Goal: Task Accomplishment & Management: Complete application form

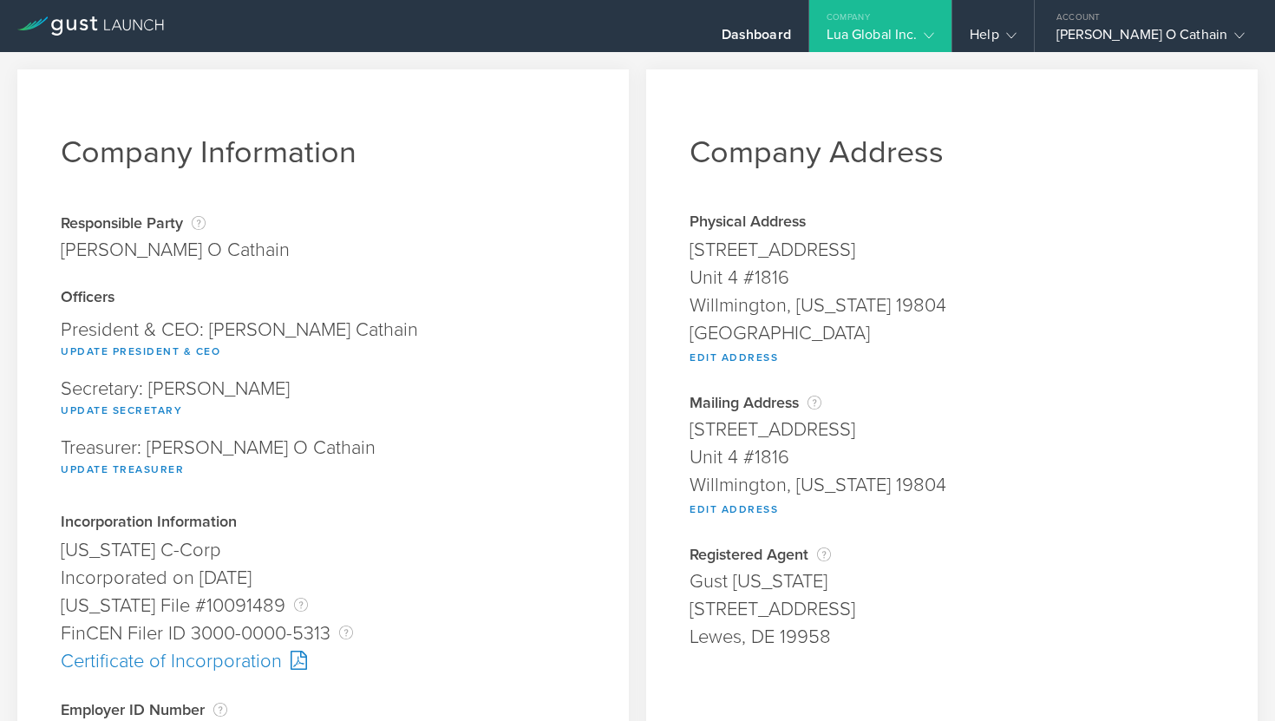
click at [921, 10] on div "Company" at bounding box center [880, 13] width 143 height 26
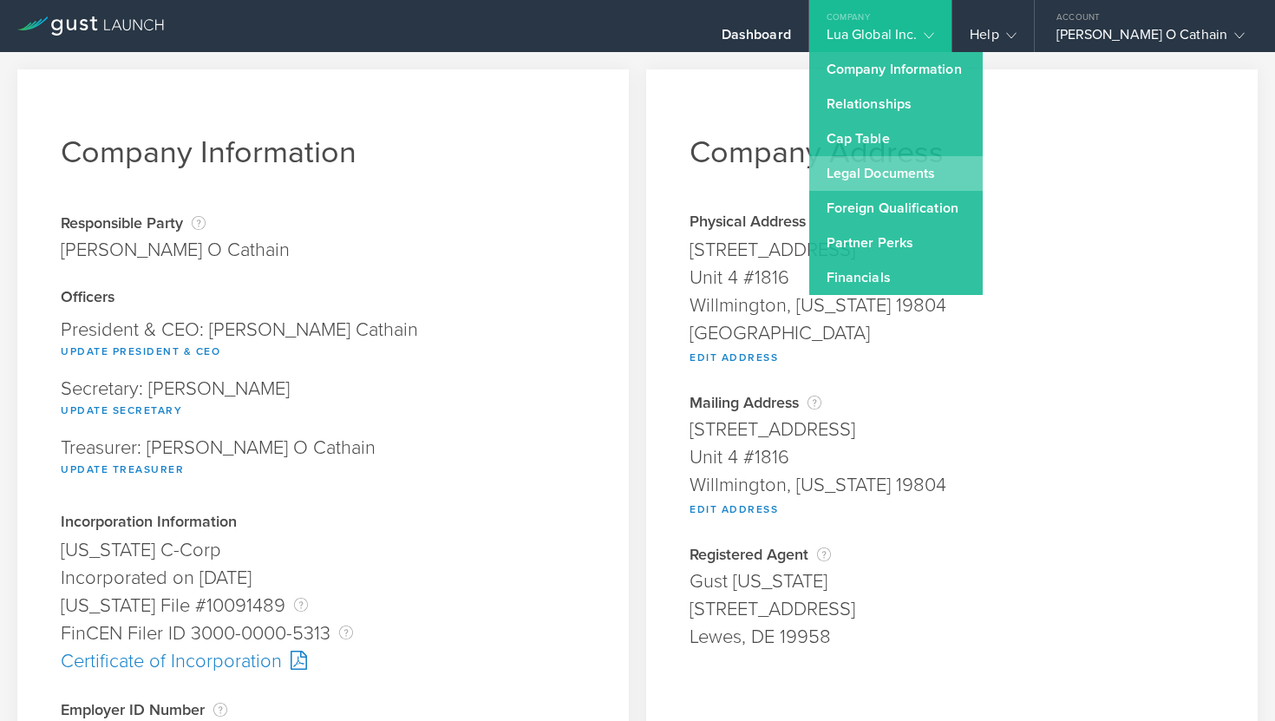
click at [892, 166] on link "Legal Documents" at bounding box center [895, 173] width 173 height 35
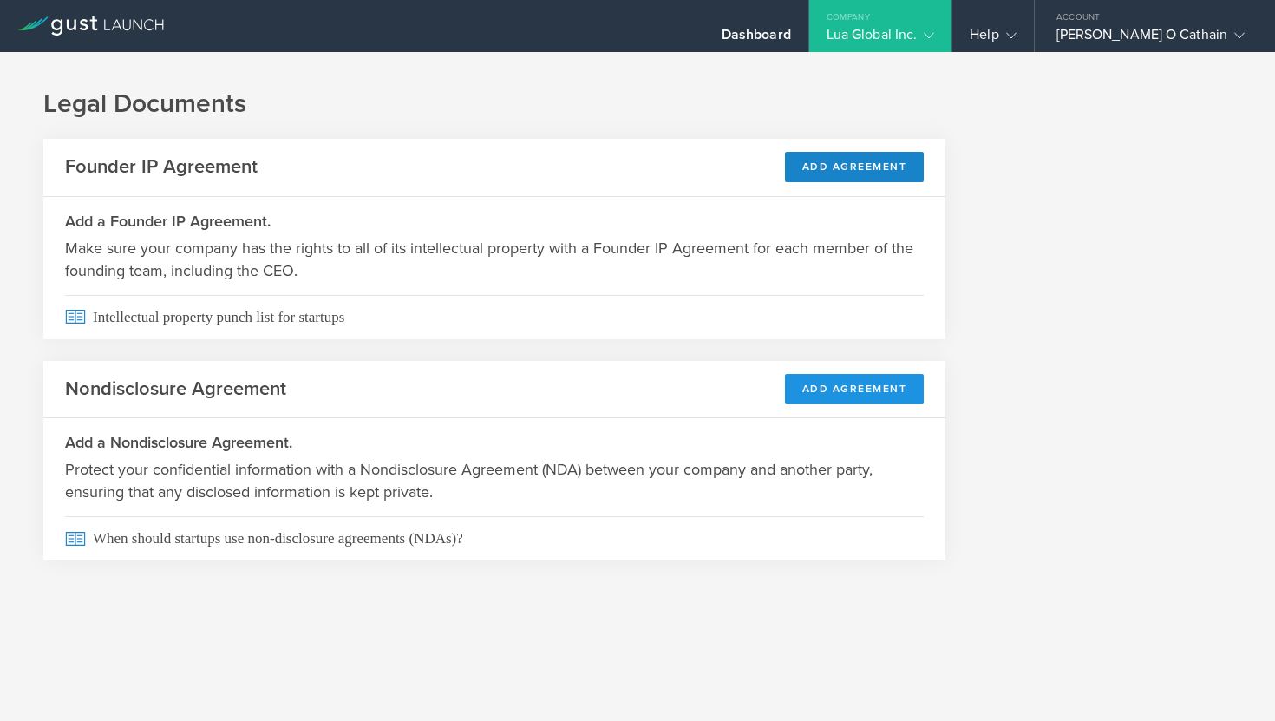
click at [831, 388] on button "Add Agreement" at bounding box center [855, 389] width 140 height 30
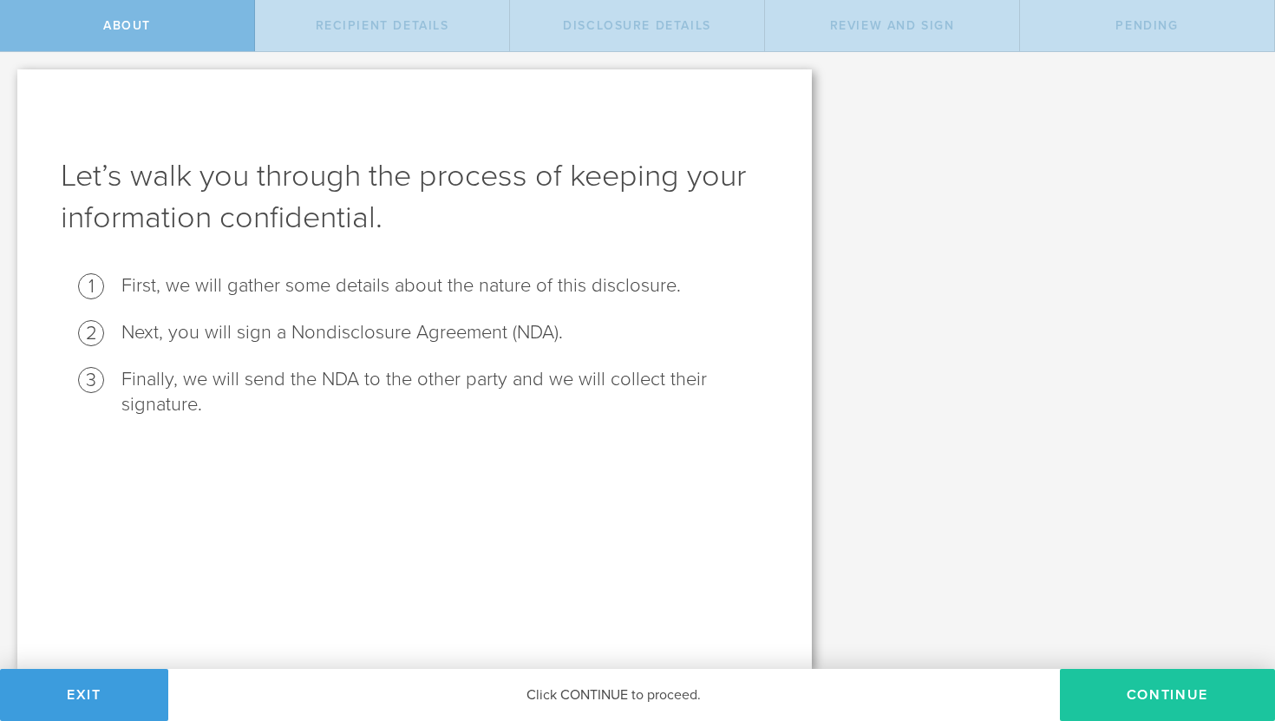
click at [1182, 689] on button "Continue" at bounding box center [1167, 695] width 215 height 52
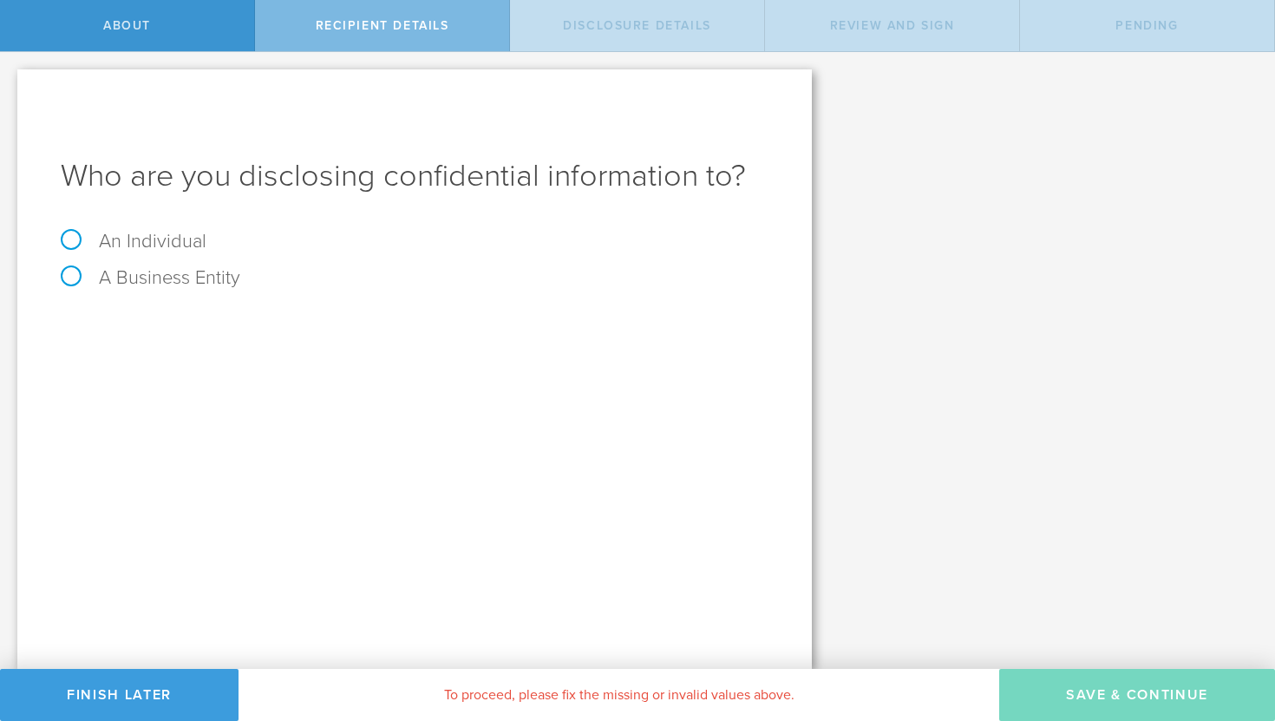
click at [153, 236] on label "An Individual" at bounding box center [134, 241] width 146 height 23
click at [11, 80] on input "An Individual" at bounding box center [5, 66] width 11 height 28
radio input "true"
click at [239, 378] on input "email" at bounding box center [475, 386] width 569 height 26
paste input "johnmicheal@heylua.ai"
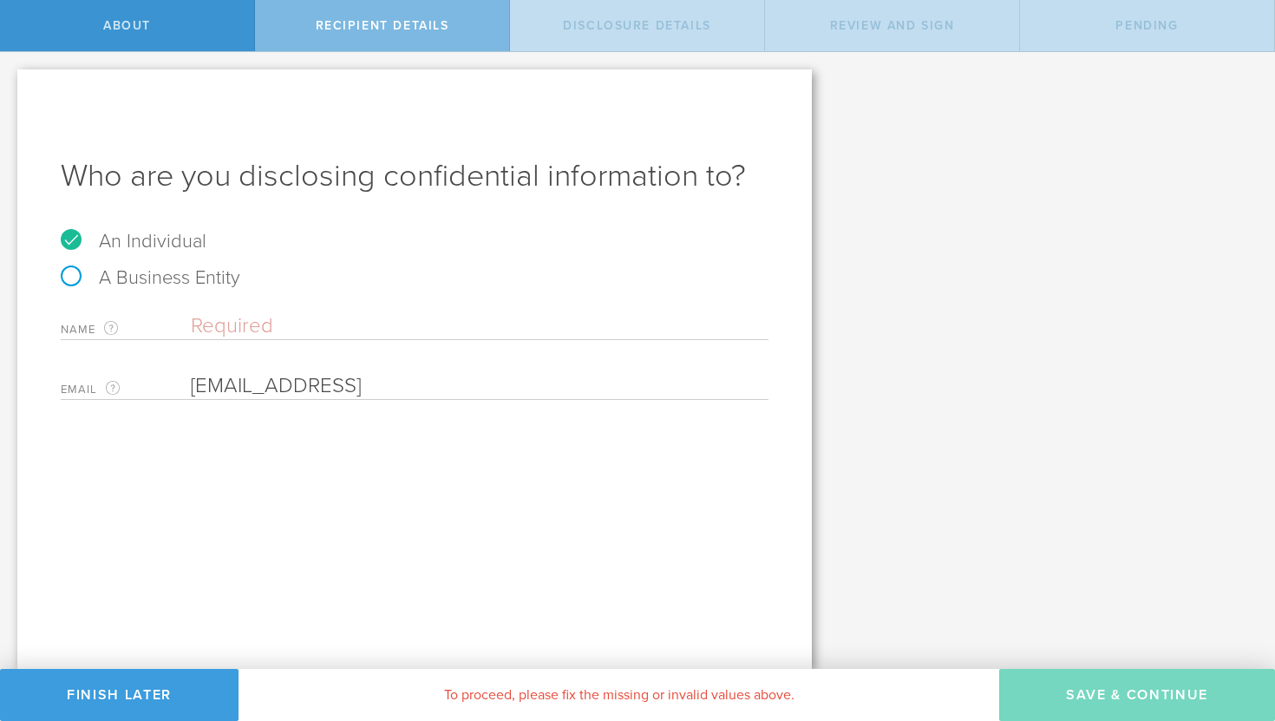
type input "johnmicheal@heylua.ai"
click at [246, 324] on input "text" at bounding box center [480, 326] width 578 height 26
type input "Johnmichael Elijah"
click at [296, 377] on input "email" at bounding box center [475, 386] width 569 height 26
paste input "johnmicheal@heylua.ai"
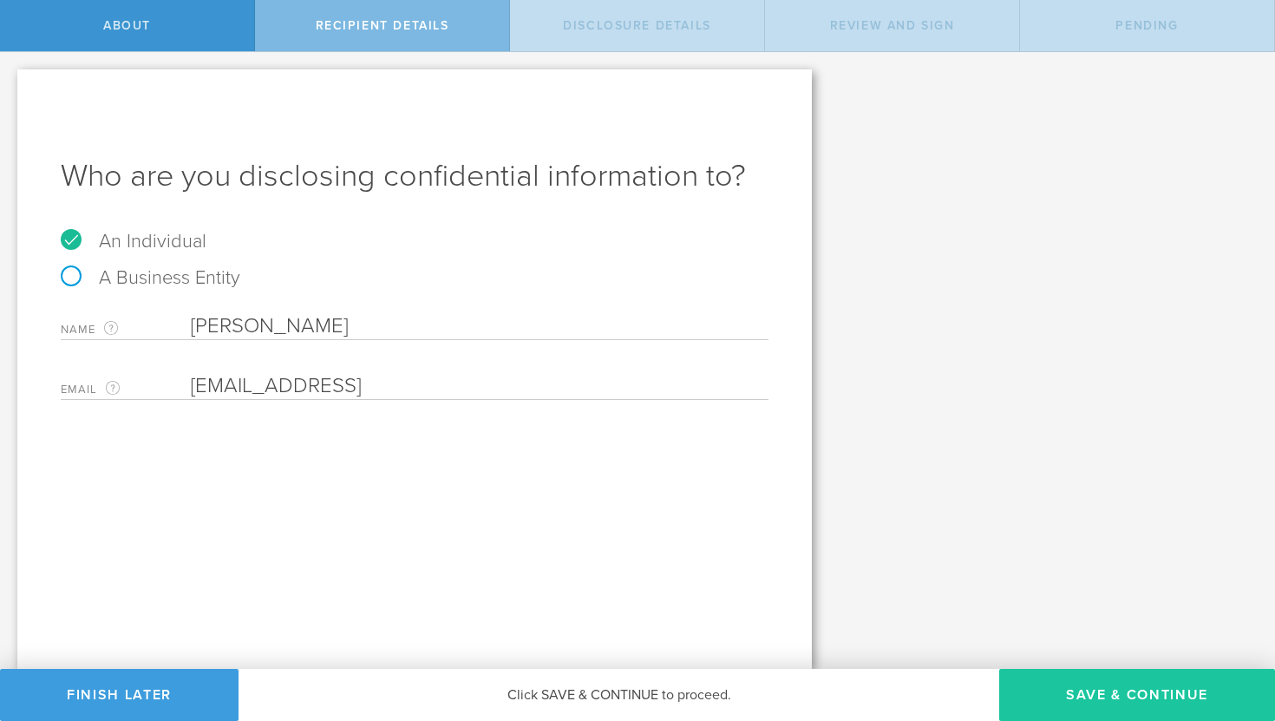
type input "johnmicheal@heylua.ai"
click at [1117, 701] on button "Save & Continue" at bounding box center [1137, 695] width 276 height 52
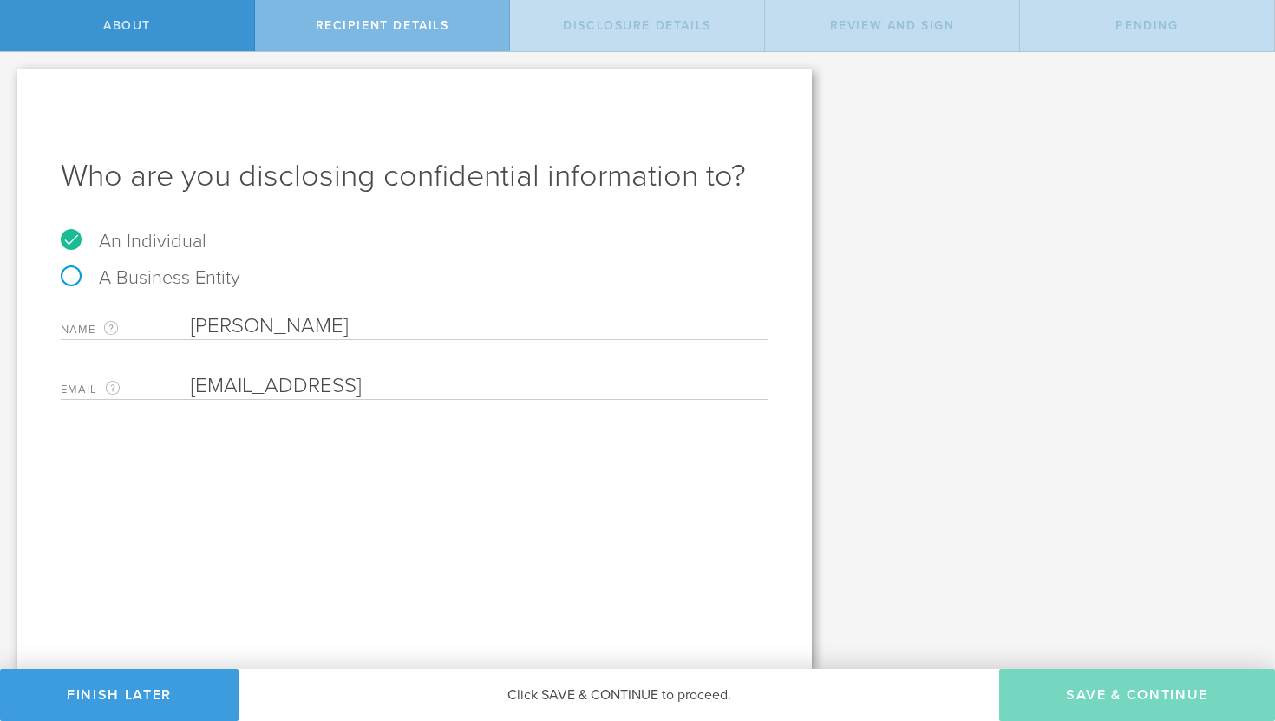
select select "string:5 years"
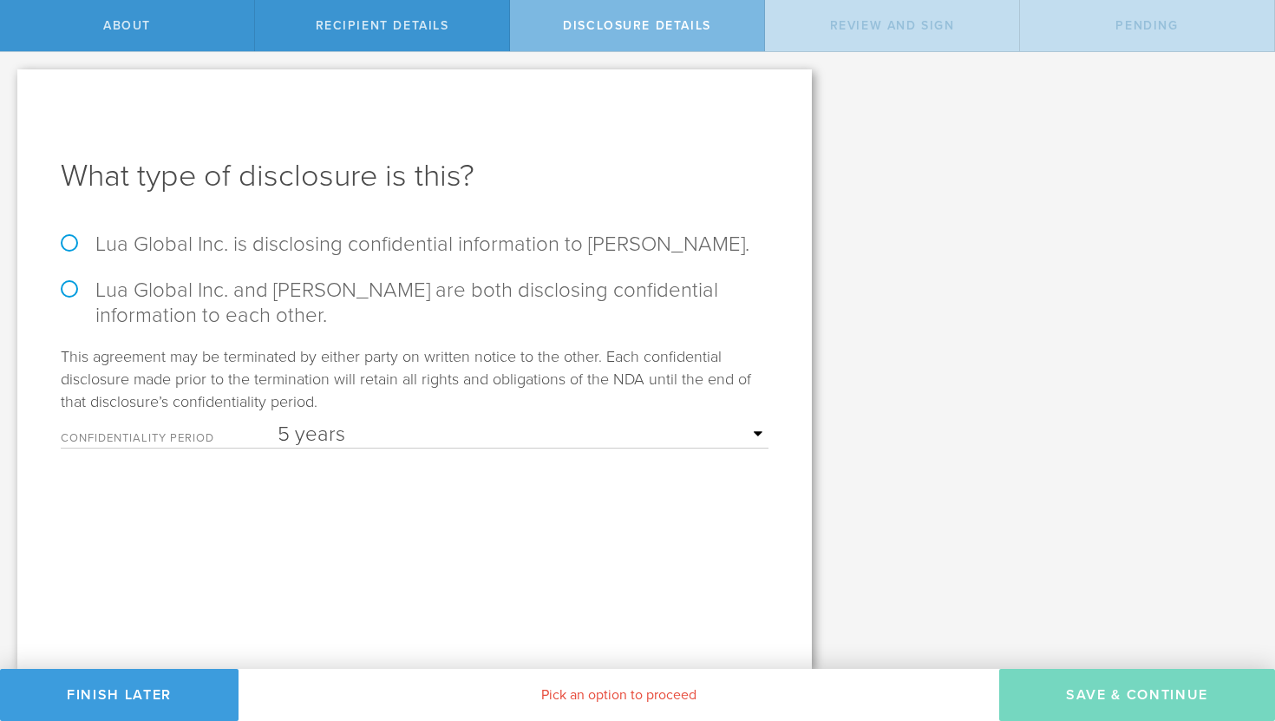
click at [327, 245] on label "Lua Global Inc. is disclosing confidential information to Johnmichael Elijah." at bounding box center [415, 244] width 708 height 25
click at [11, 88] on input "Lua Global Inc. is disclosing confidential information to Johnmichael Elijah." at bounding box center [5, 70] width 11 height 36
radio input "true"
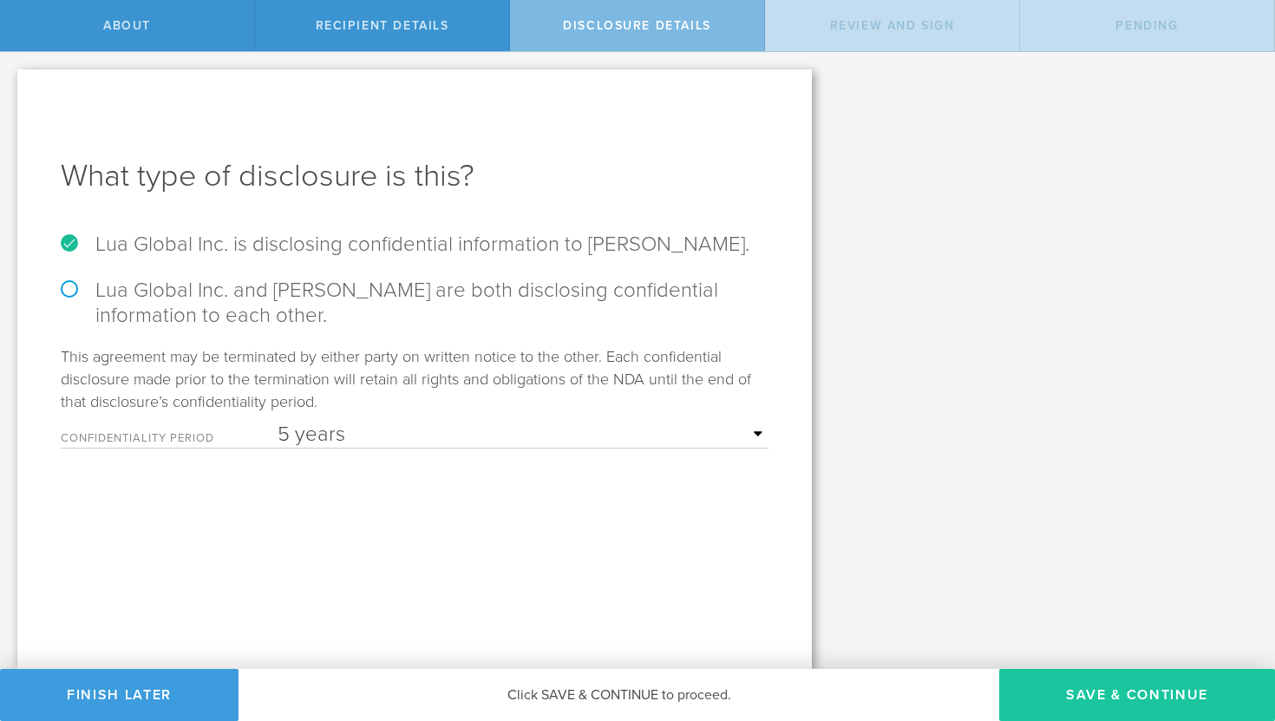
click at [1127, 691] on button "Save & Continue" at bounding box center [1137, 695] width 276 height 52
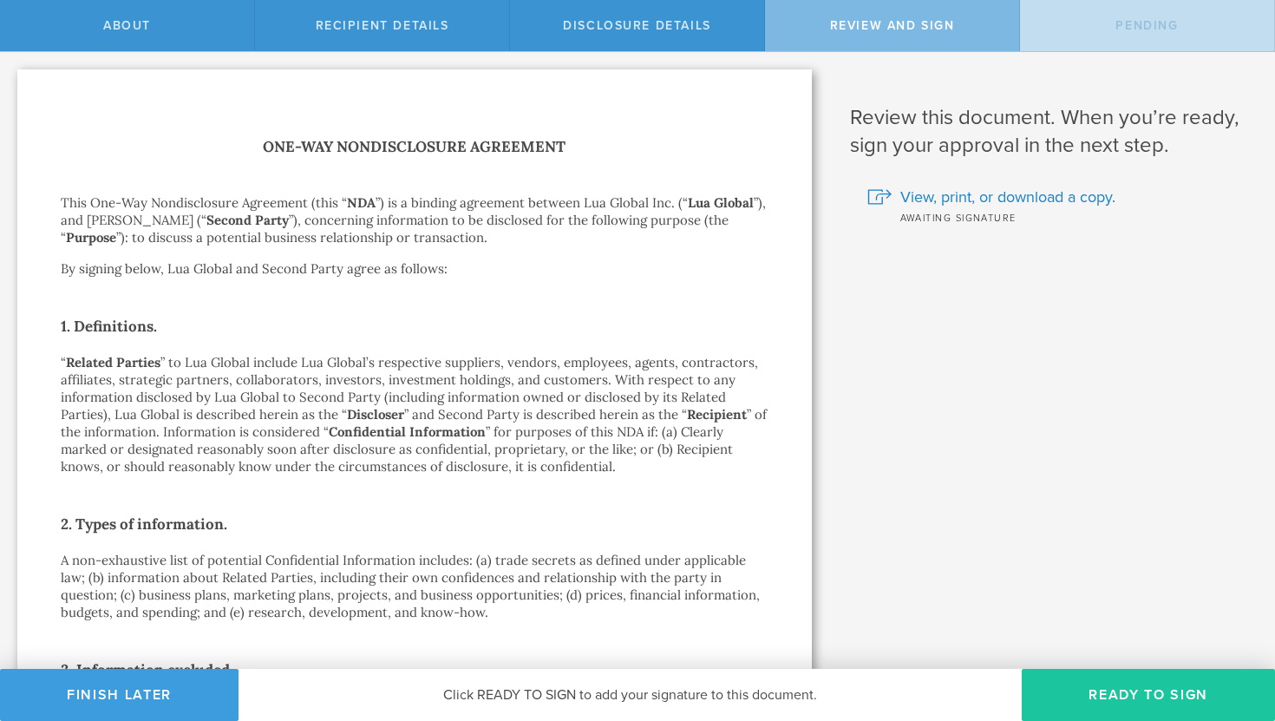
click at [1085, 678] on button "Ready to Sign" at bounding box center [1148, 695] width 253 height 52
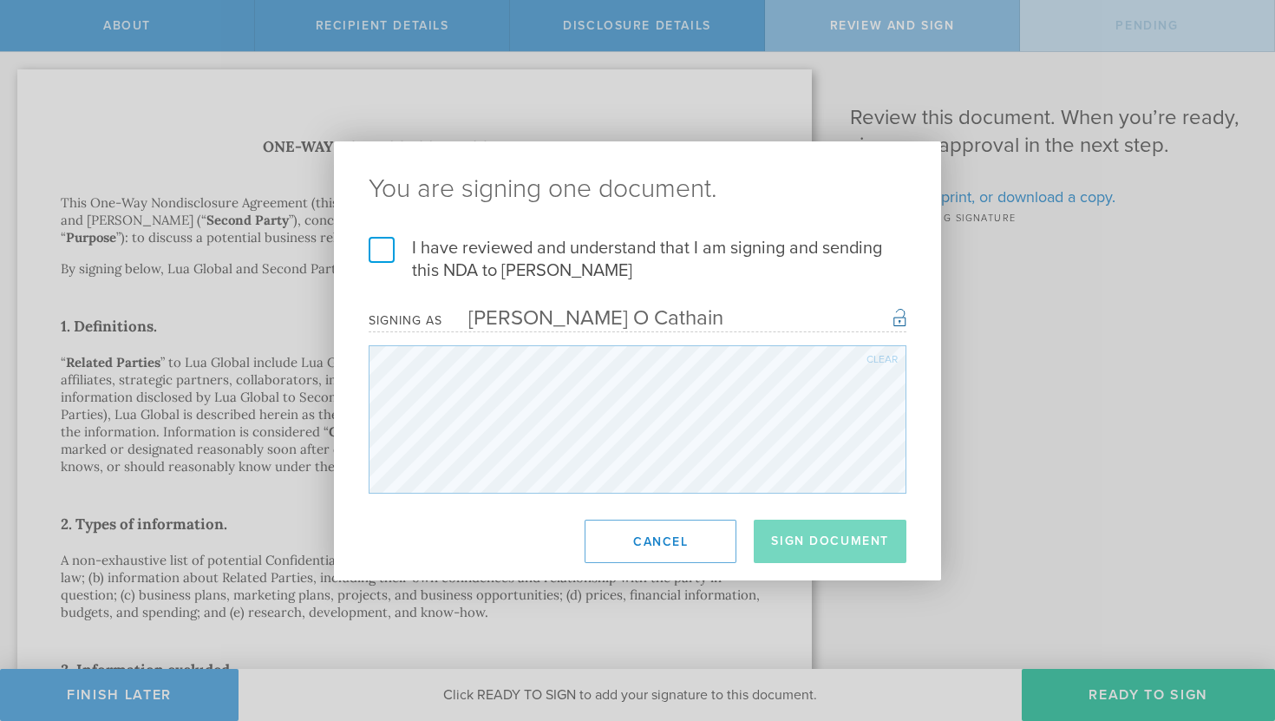
click at [383, 248] on label "I have reviewed and understand that I am signing and sending this NDA to Johnmi…" at bounding box center [638, 259] width 538 height 45
click at [0, 0] on input "I have reviewed and understand that I am signing and sending this NDA to Johnmi…" at bounding box center [0, 0] width 0 height 0
click at [822, 547] on button "Sign Document" at bounding box center [830, 541] width 153 height 43
